Goal: Information Seeking & Learning: Learn about a topic

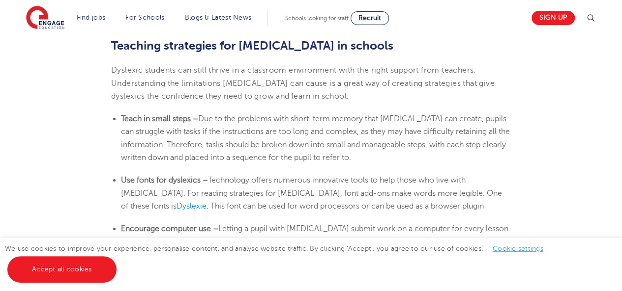
scroll to position [1605, 0]
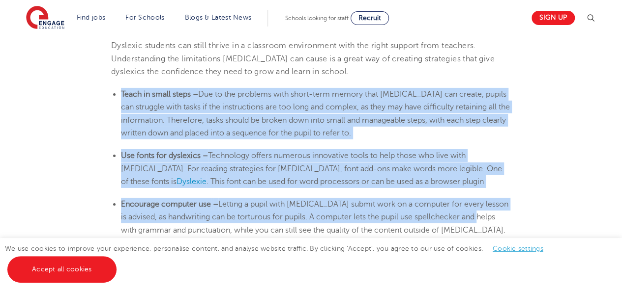
drag, startPoint x: 121, startPoint y: 94, endPoint x: 535, endPoint y: 219, distance: 431.7
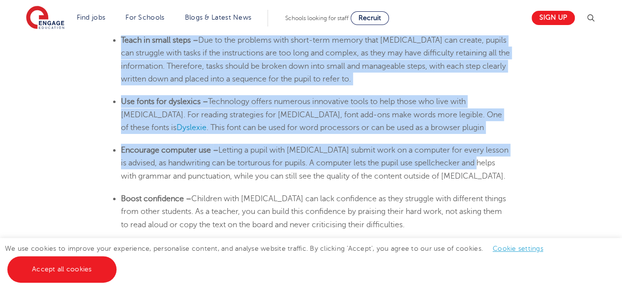
scroll to position [1647, 0]
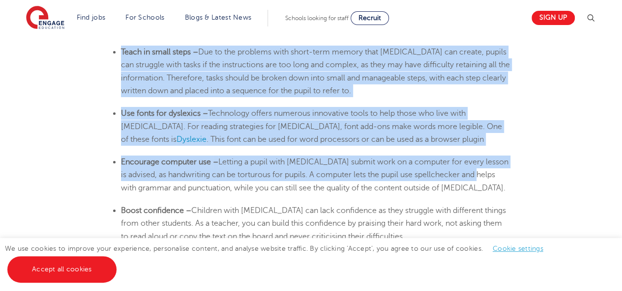
click at [120, 53] on ul "Teach in small steps – Due to the problems with short-term memory that [MEDICAL…" at bounding box center [311, 72] width 400 height 52
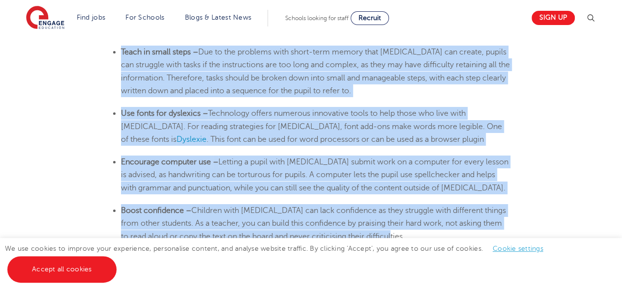
drag, startPoint x: 121, startPoint y: 51, endPoint x: 511, endPoint y: 234, distance: 430.5
click at [460, 217] on li "Boost confidence – Children with [MEDICAL_DATA] can lack confidence as they str…" at bounding box center [316, 223] width 390 height 39
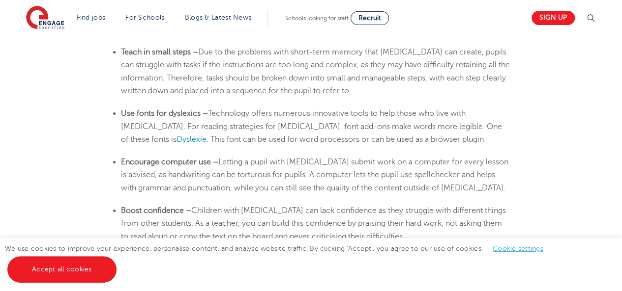
drag, startPoint x: 460, startPoint y: 217, endPoint x: 125, endPoint y: 58, distance: 371.3
click at [125, 58] on li "Teach in small steps – Due to the problems with short-term memory that [MEDICAL…" at bounding box center [316, 72] width 390 height 52
click at [122, 50] on ul "Teach in small steps – Due to the problems with short-term memory that [MEDICAL…" at bounding box center [311, 72] width 400 height 52
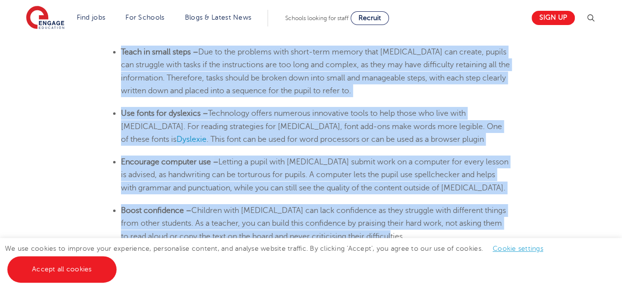
drag, startPoint x: 122, startPoint y: 51, endPoint x: 399, endPoint y: 236, distance: 333.7
copy section "Lorem ip dolor sitam – Con ad eli seddoeiu temp incid-utla etdolo magn aliquaen…"
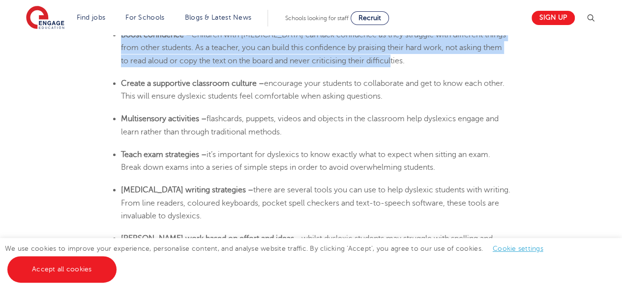
scroll to position [1839, 0]
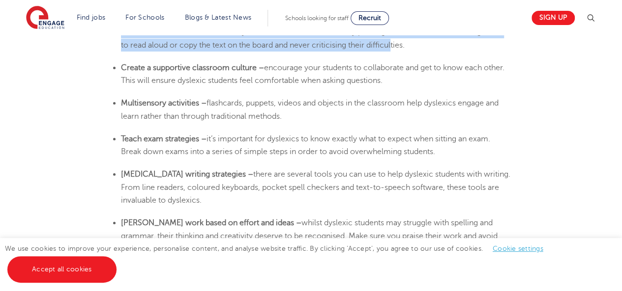
drag, startPoint x: 121, startPoint y: 66, endPoint x: 310, endPoint y: 205, distance: 234.8
copy section "Create a supportive classroom culture – encourage your students to collaborate …"
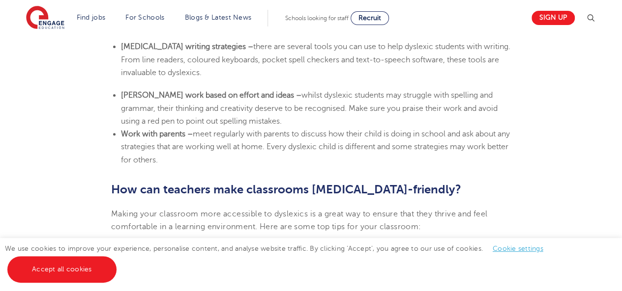
scroll to position [1982, 0]
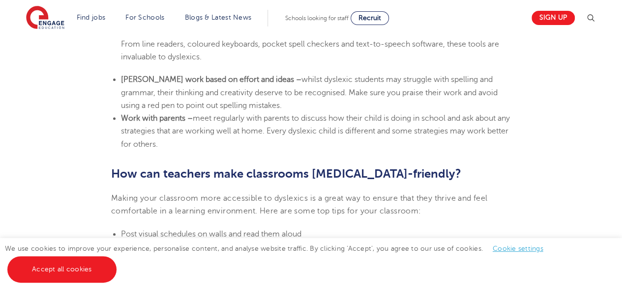
drag, startPoint x: 119, startPoint y: 77, endPoint x: 190, endPoint y: 140, distance: 94.7
click at [190, 140] on ul "[PERSON_NAME] work based on effort and ideas – whilst dyslexic students may str…" at bounding box center [311, 112] width 400 height 78
copy ul "[PERSON_NAME] work based on effort and ideas – whilst dyslexic students may str…"
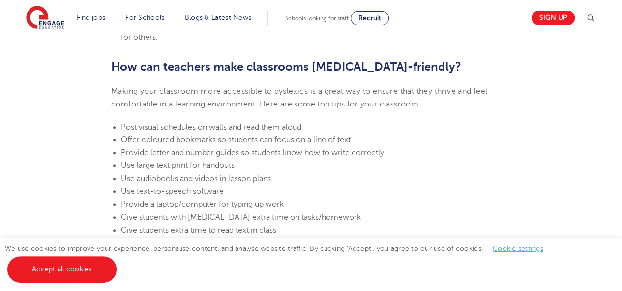
scroll to position [2086, 0]
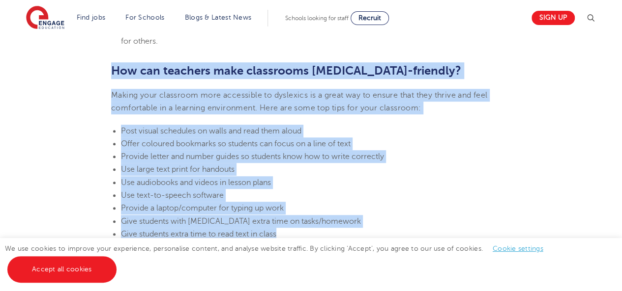
drag, startPoint x: 112, startPoint y: 69, endPoint x: 329, endPoint y: 235, distance: 273.4
copy section "How can teachers make classrooms [MEDICAL_DATA]-friendly? Making your classroom…"
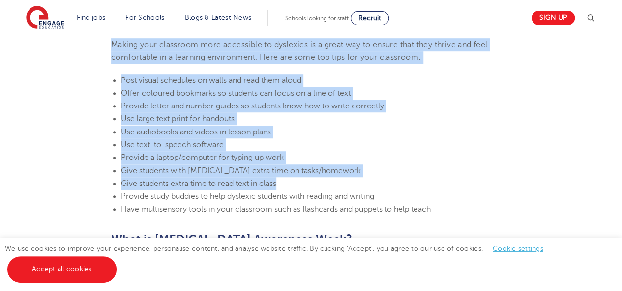
scroll to position [2193, 0]
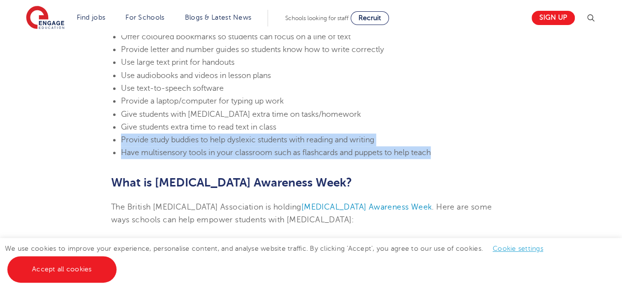
drag, startPoint x: 447, startPoint y: 156, endPoint x: 113, endPoint y: 144, distance: 333.9
click at [112, 143] on ul "Post visual schedules on walls and read them aloud Offer coloured bookmarks so …" at bounding box center [311, 89] width 400 height 142
copy ul "Provide study buddies to help dyslexic students with reading and writing Have m…"
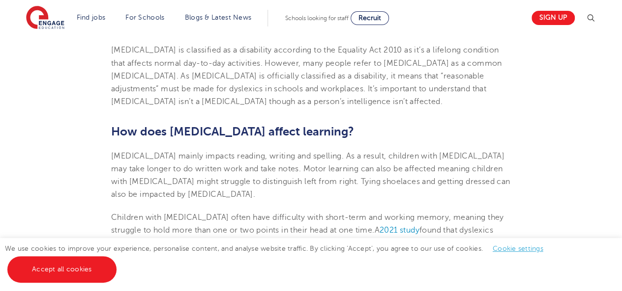
scroll to position [0, 0]
